Goal: Task Accomplishment & Management: Use online tool/utility

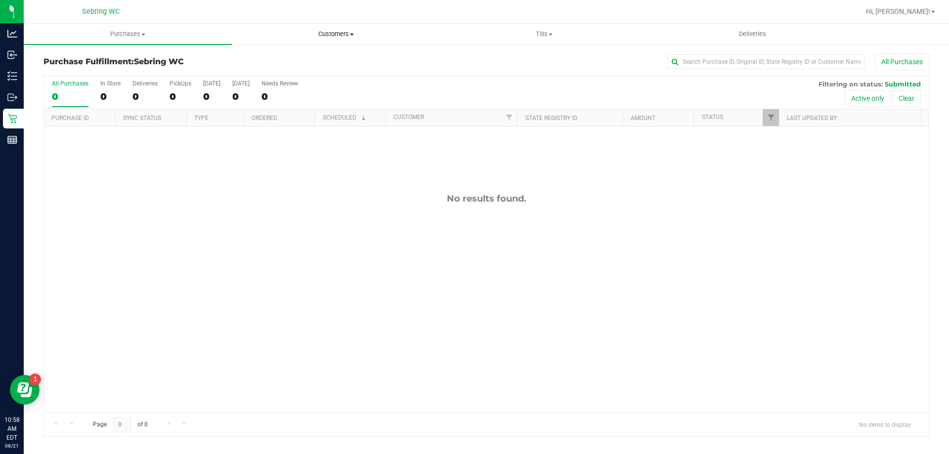
click at [350, 33] on span "Customers" at bounding box center [335, 34] width 207 height 9
click at [309, 57] on li "All customers" at bounding box center [336, 60] width 208 height 12
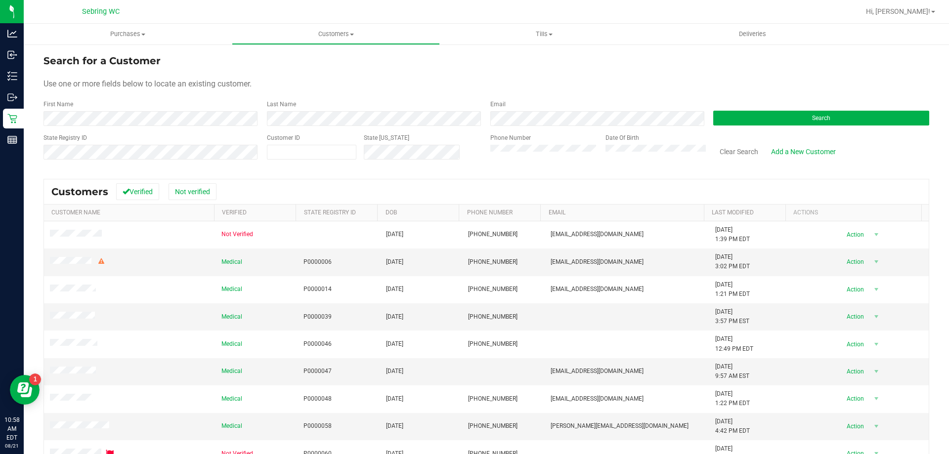
click at [168, 136] on div "State Registry ID" at bounding box center [152, 150] width 216 height 35
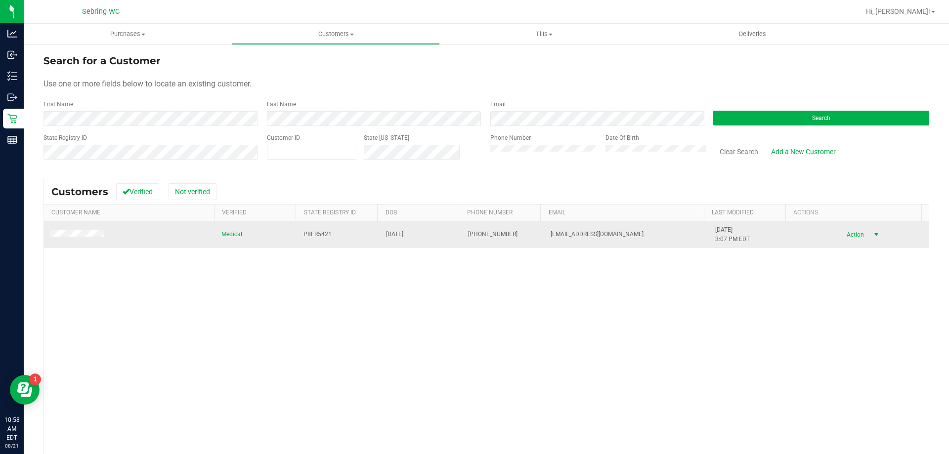
click at [848, 234] on span "Action" at bounding box center [854, 235] width 32 height 14
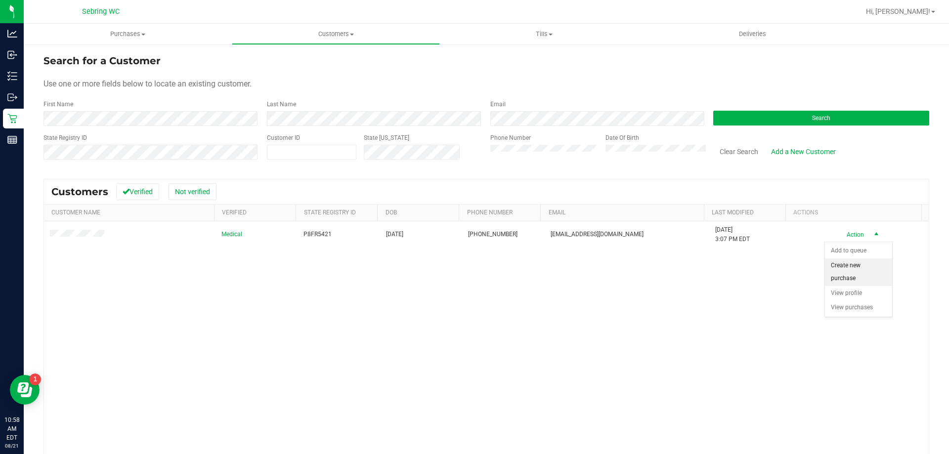
click at [873, 275] on li "Create new purchase" at bounding box center [858, 272] width 67 height 27
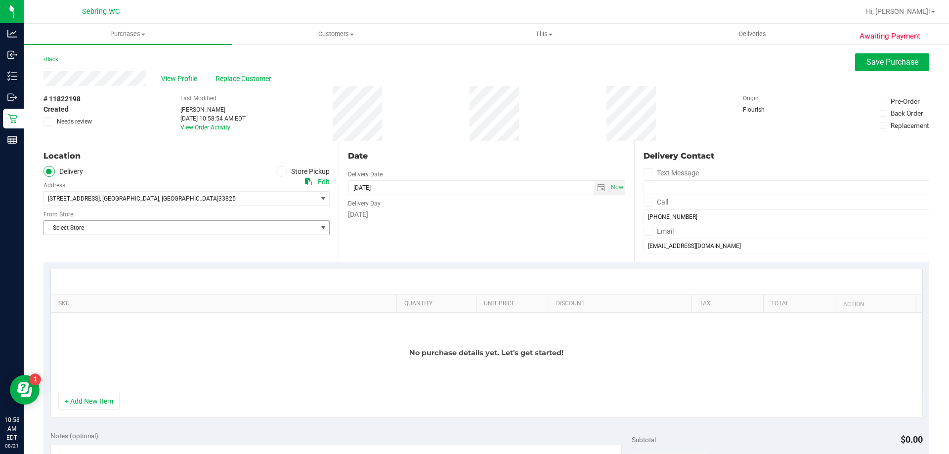
click at [68, 225] on span "Select Store" at bounding box center [180, 228] width 273 height 14
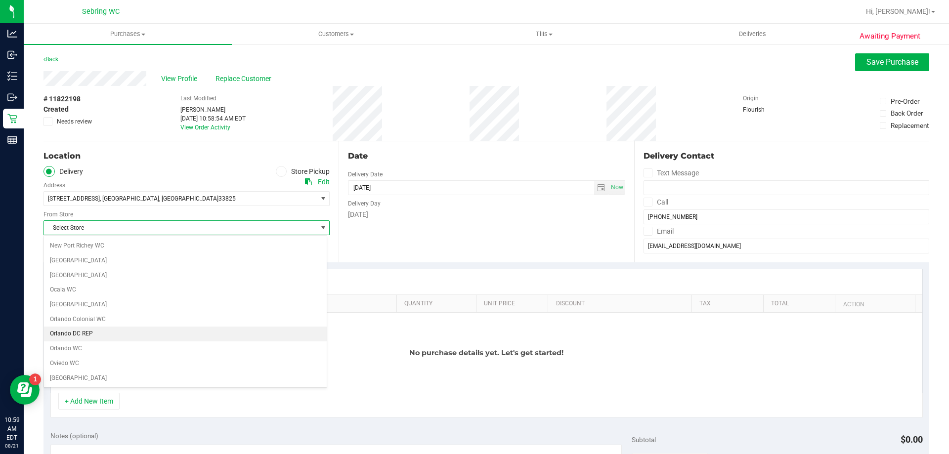
scroll to position [544, 0]
click at [95, 319] on li "Sebring WC" at bounding box center [185, 318] width 283 height 15
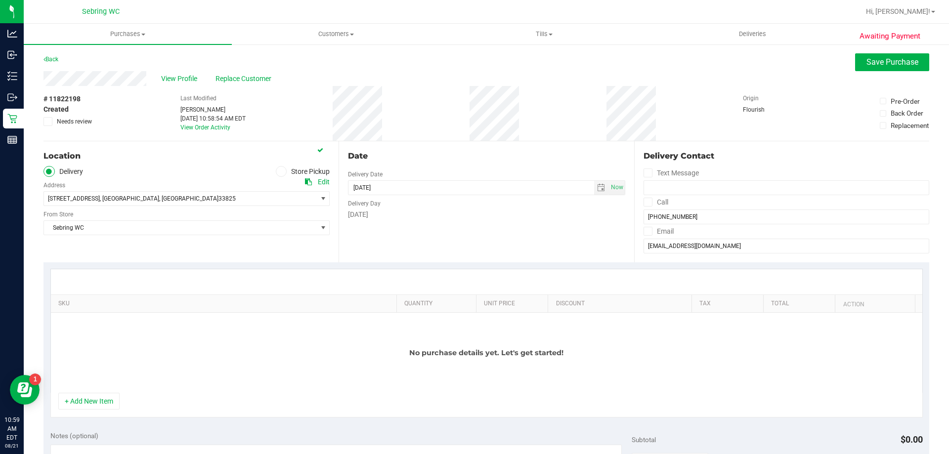
click at [278, 172] on icon at bounding box center [281, 172] width 6 height 0
click at [0, 0] on input "Store Pickup" at bounding box center [0, 0] width 0 height 0
click at [79, 394] on button "+ Add New Item" at bounding box center [88, 401] width 61 height 17
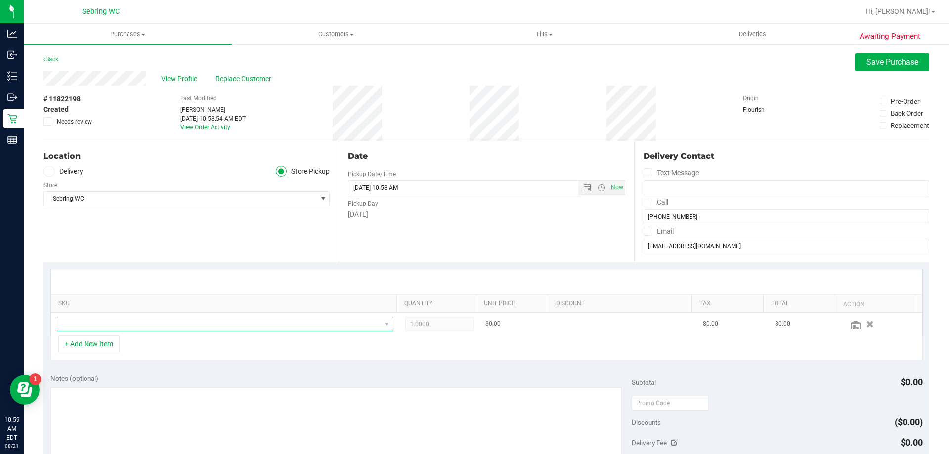
click at [92, 329] on span "NO DATA FOUND" at bounding box center [218, 324] width 323 height 14
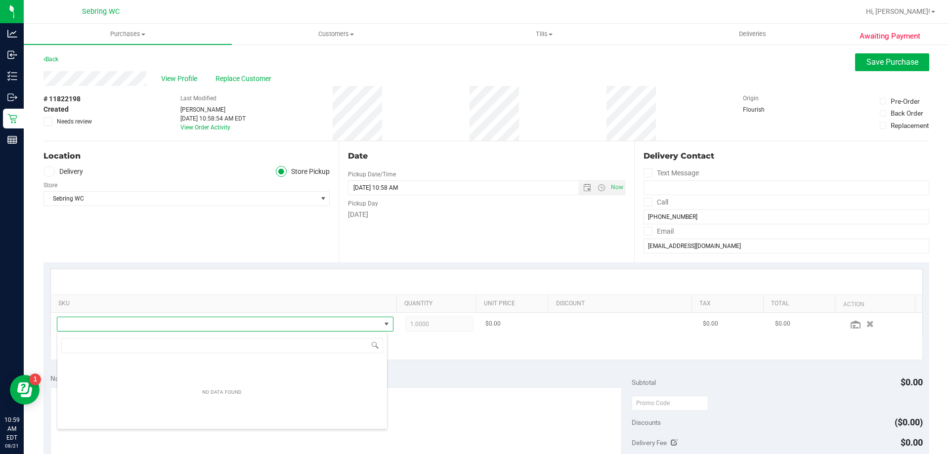
scroll to position [15, 328]
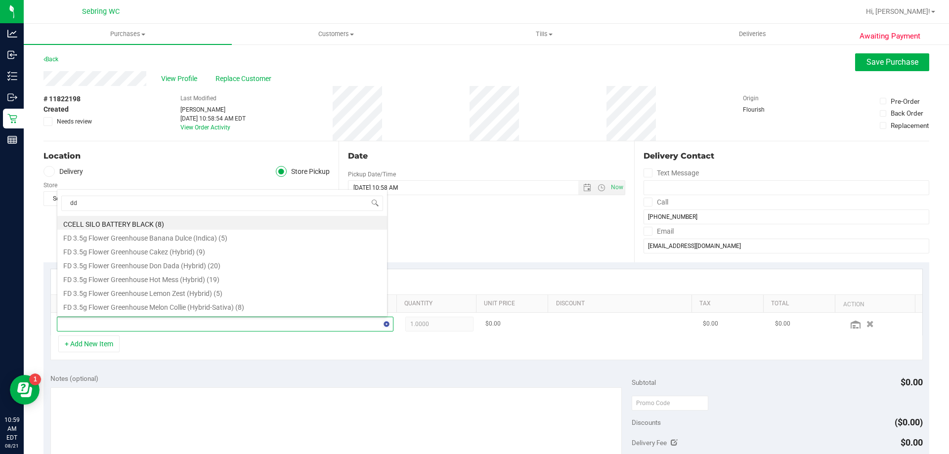
type input "ddf"
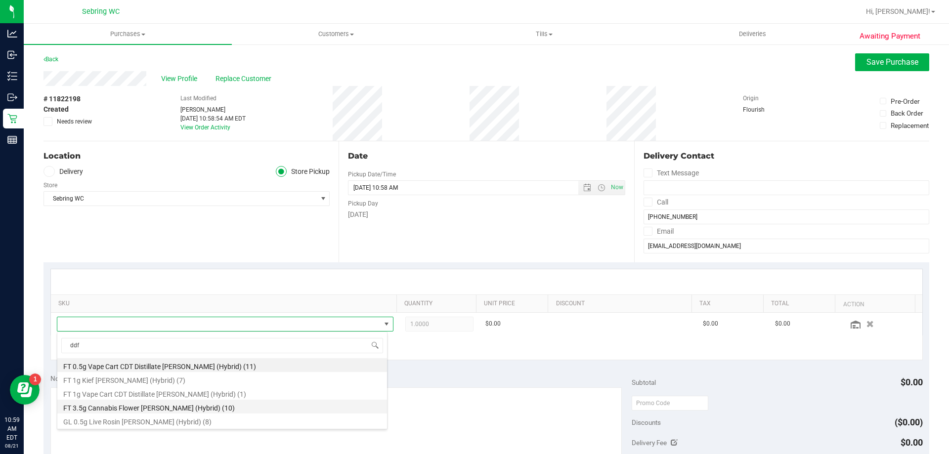
click at [97, 409] on li "FT 3.5g Cannabis Flower [PERSON_NAME] (Hybrid) (10)" at bounding box center [222, 407] width 330 height 14
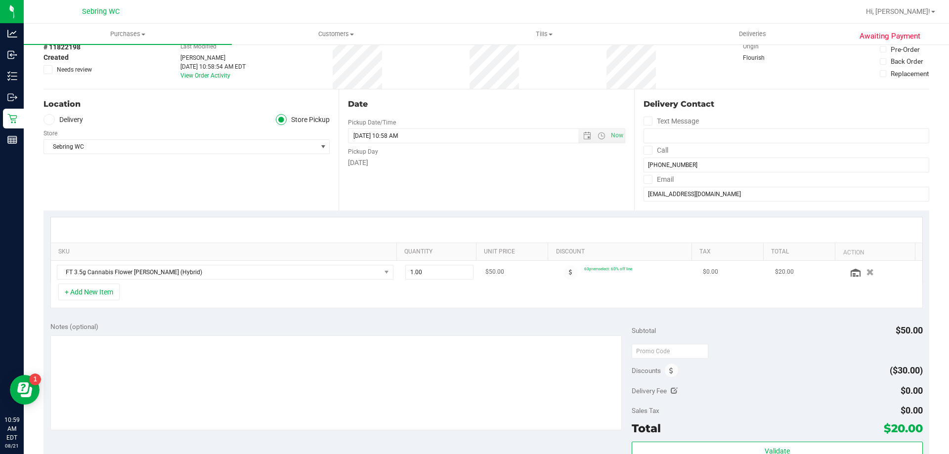
scroll to position [0, 0]
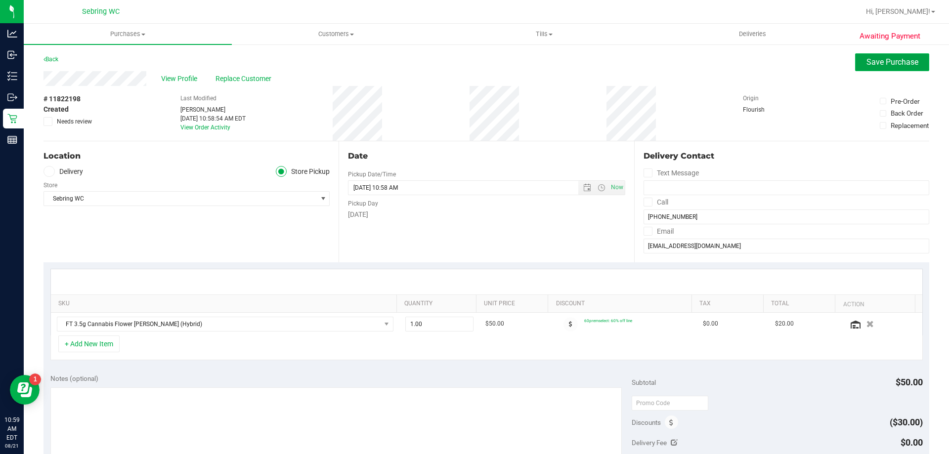
click at [885, 58] on span "Save Purchase" at bounding box center [893, 61] width 52 height 9
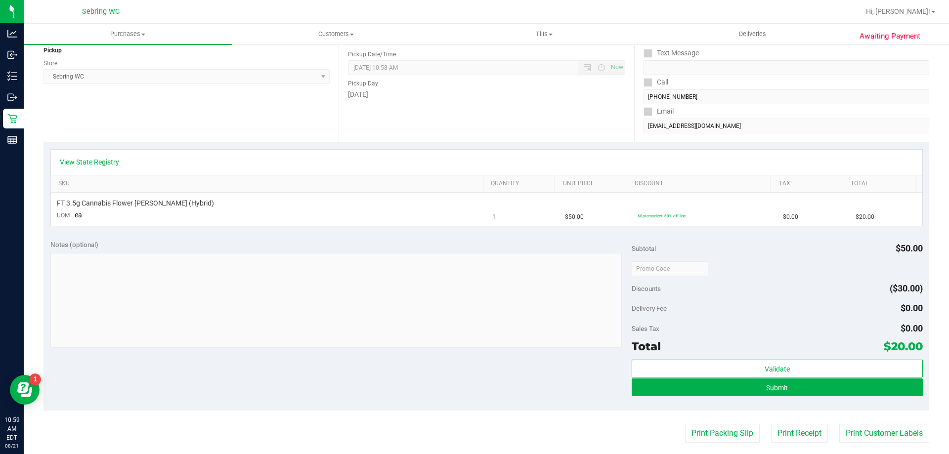
scroll to position [198, 0]
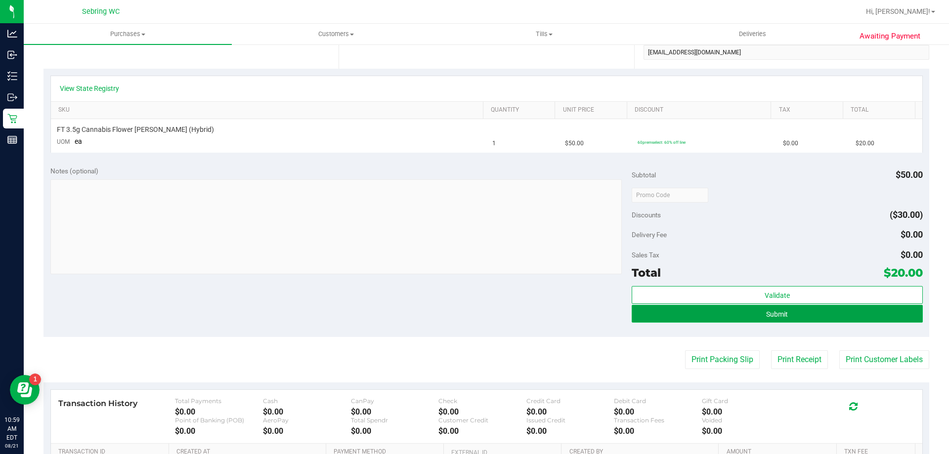
click at [727, 307] on button "Submit" at bounding box center [777, 314] width 291 height 18
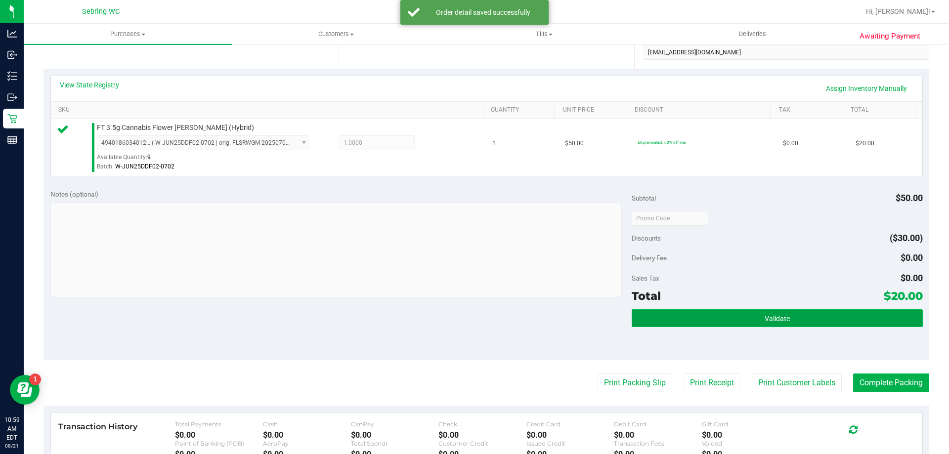
click at [726, 321] on button "Validate" at bounding box center [777, 318] width 291 height 18
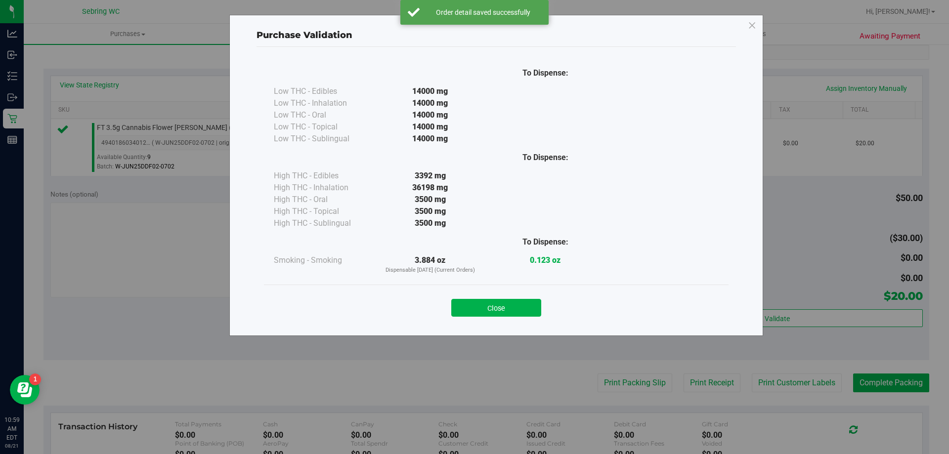
click at [486, 301] on button "Close" at bounding box center [496, 308] width 90 height 18
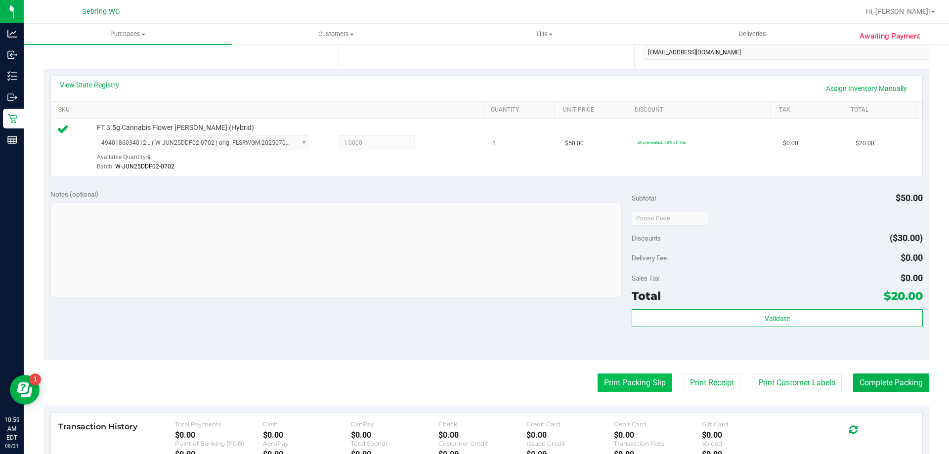
click at [619, 384] on button "Print Packing Slip" at bounding box center [635, 383] width 75 height 19
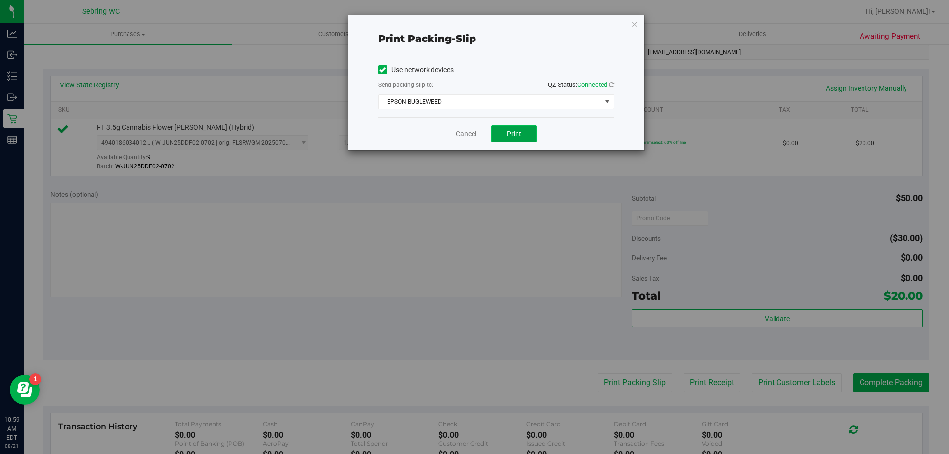
click at [507, 130] on span "Print" at bounding box center [514, 134] width 15 height 8
click at [461, 141] on div "Cancel Print" at bounding box center [496, 133] width 236 height 33
click at [459, 132] on link "Cancel" at bounding box center [466, 134] width 21 height 10
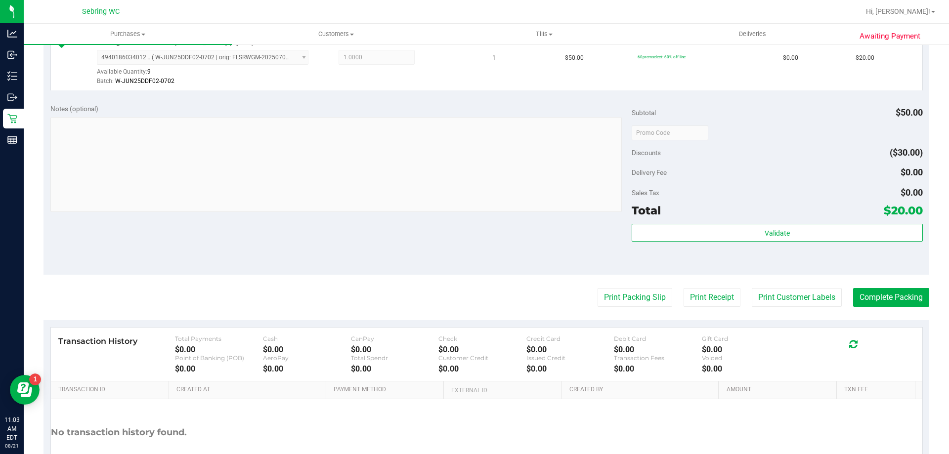
scroll to position [297, 0]
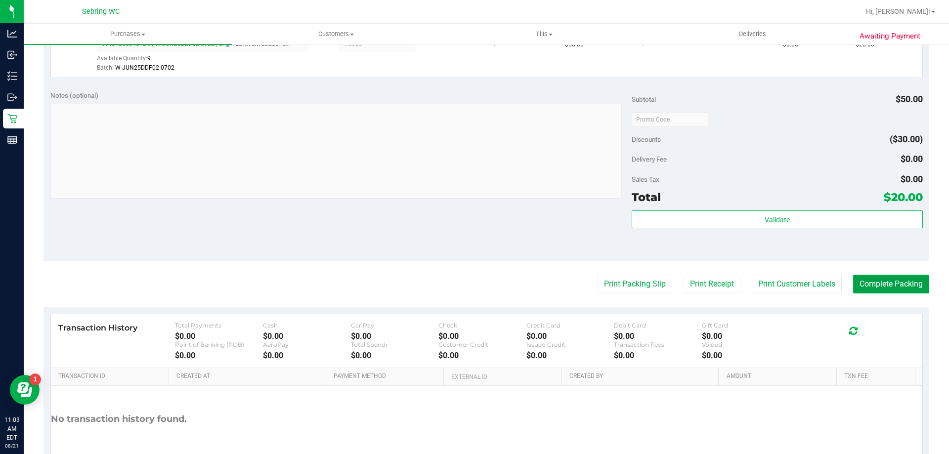
click at [916, 292] on button "Complete Packing" at bounding box center [891, 284] width 76 height 19
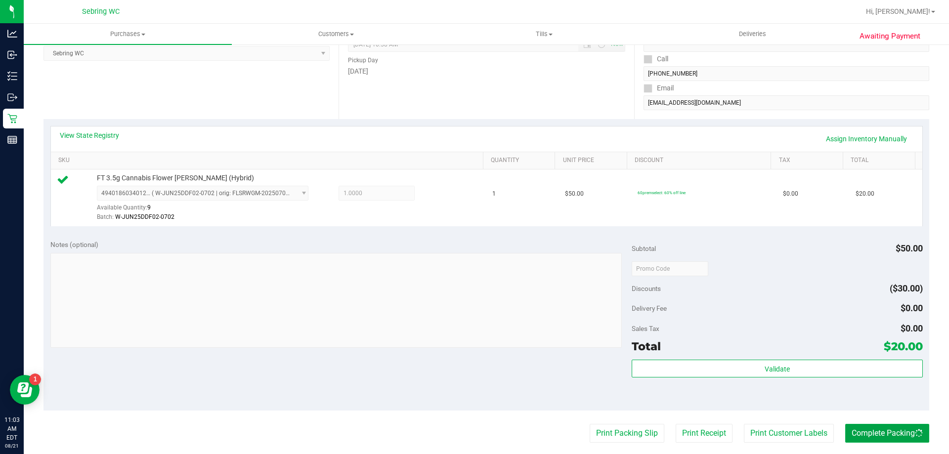
scroll to position [0, 0]
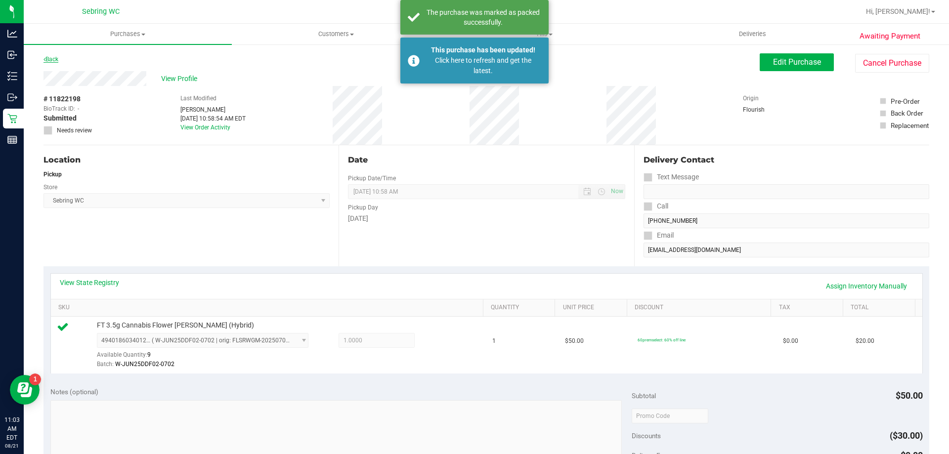
click at [53, 58] on link "Back" at bounding box center [51, 59] width 15 height 7
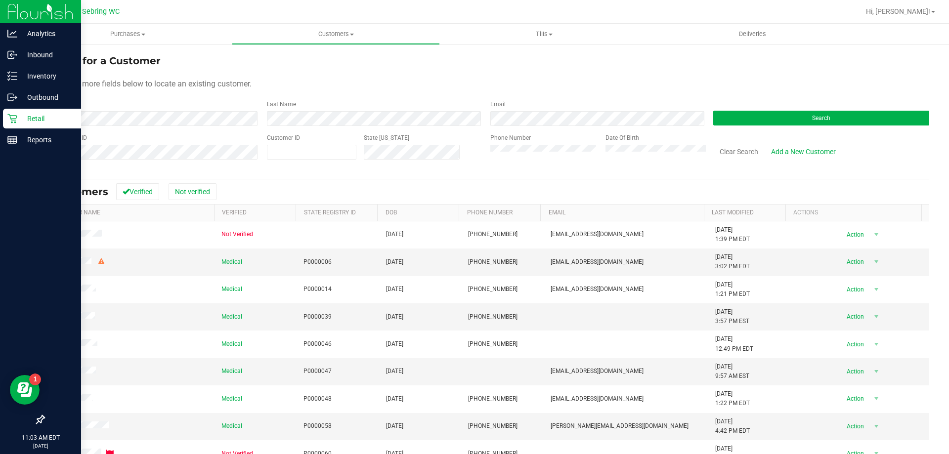
click at [14, 117] on icon at bounding box center [12, 119] width 10 height 10
